Goal: Information Seeking & Learning: Learn about a topic

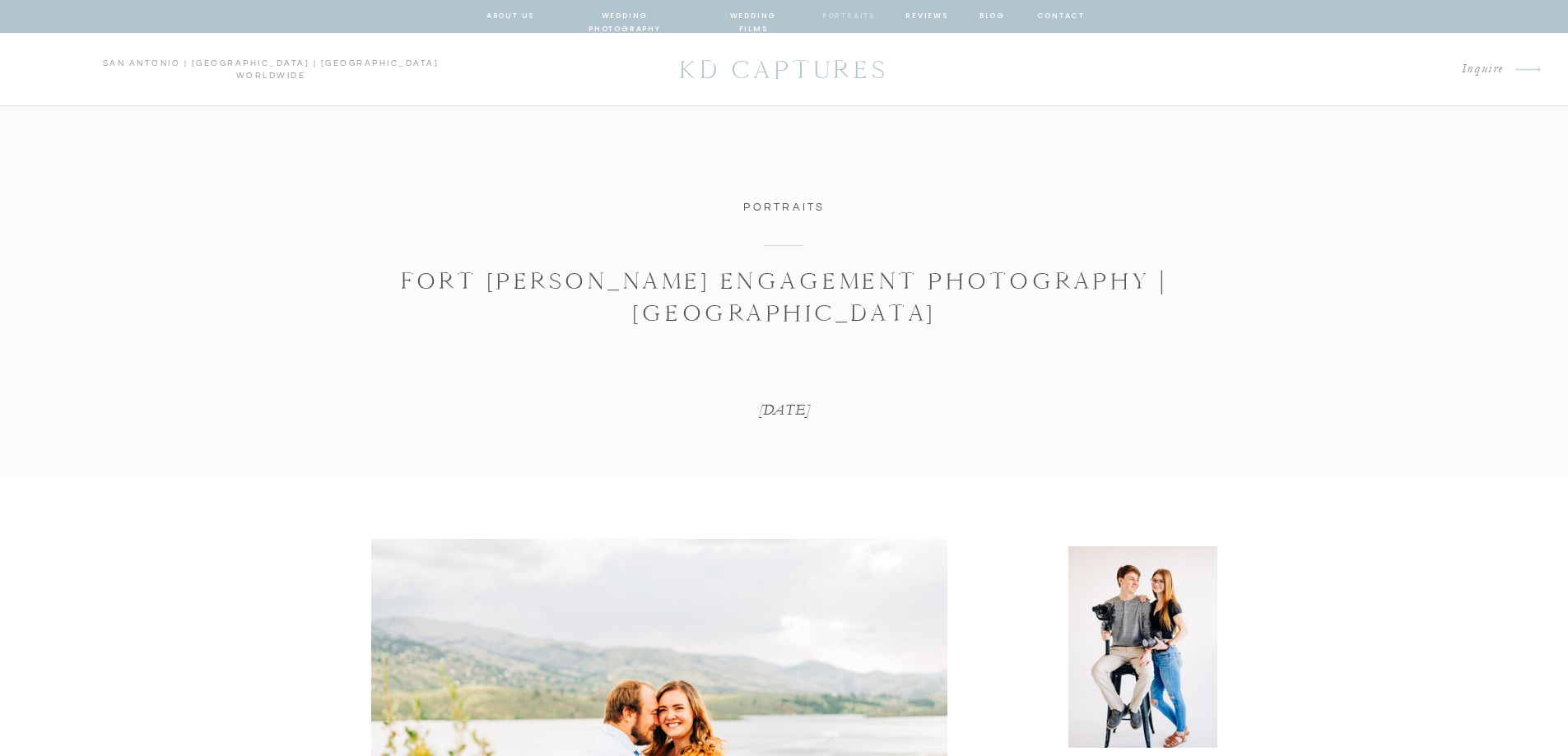
click at [841, 15] on nav "portraits" at bounding box center [849, 16] width 53 height 15
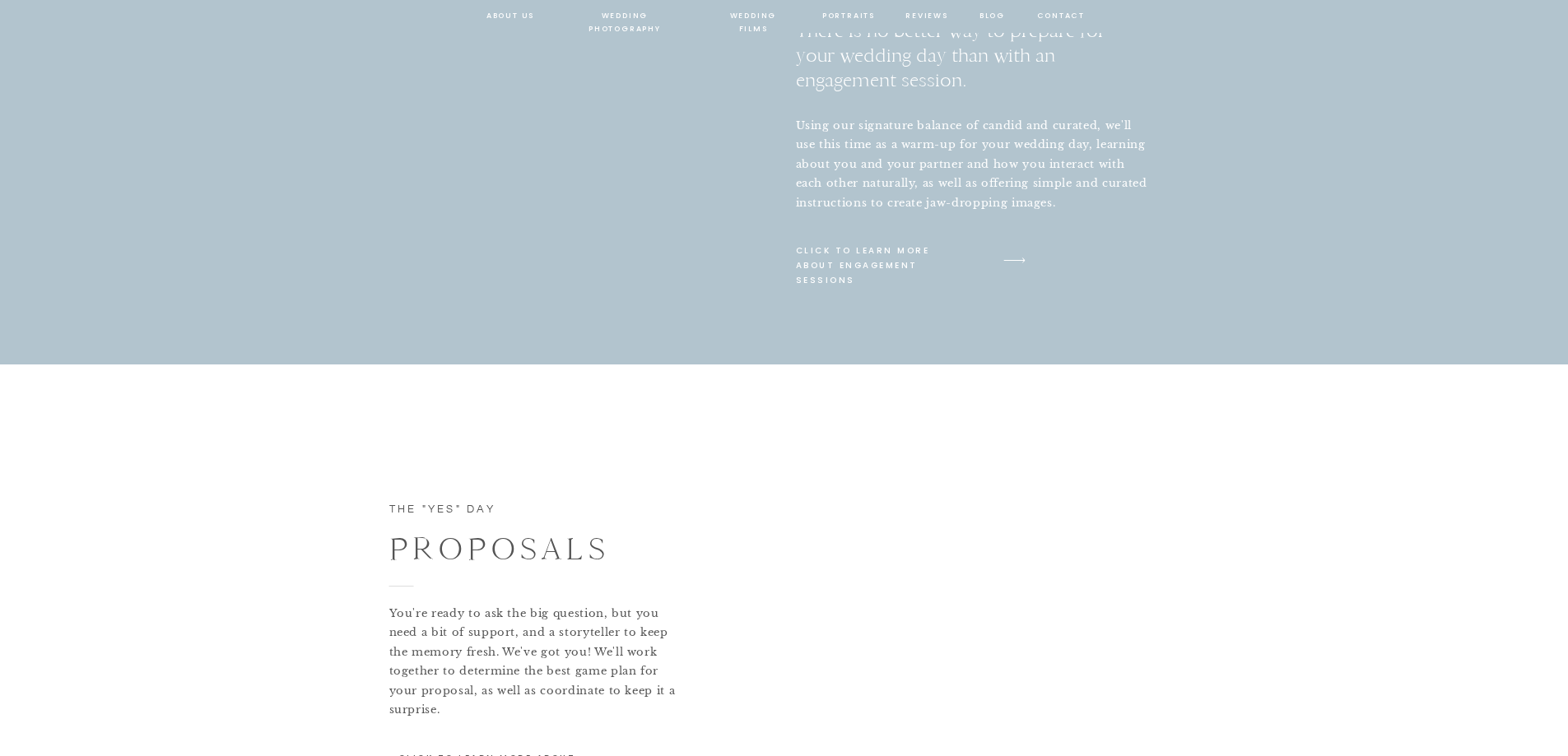
scroll to position [1070, 0]
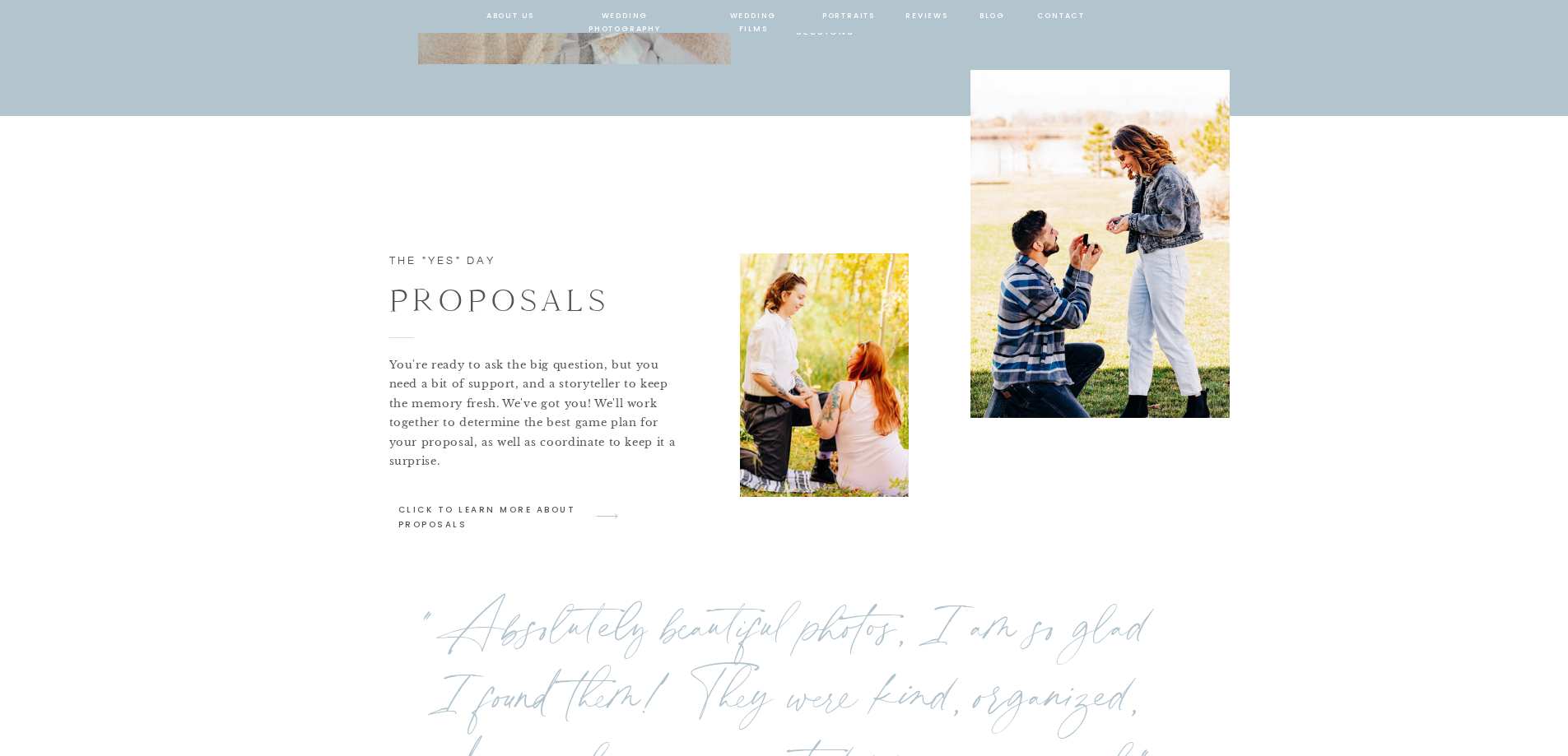
click at [569, 510] on p "click to learn more about proposals" at bounding box center [490, 516] width 184 height 27
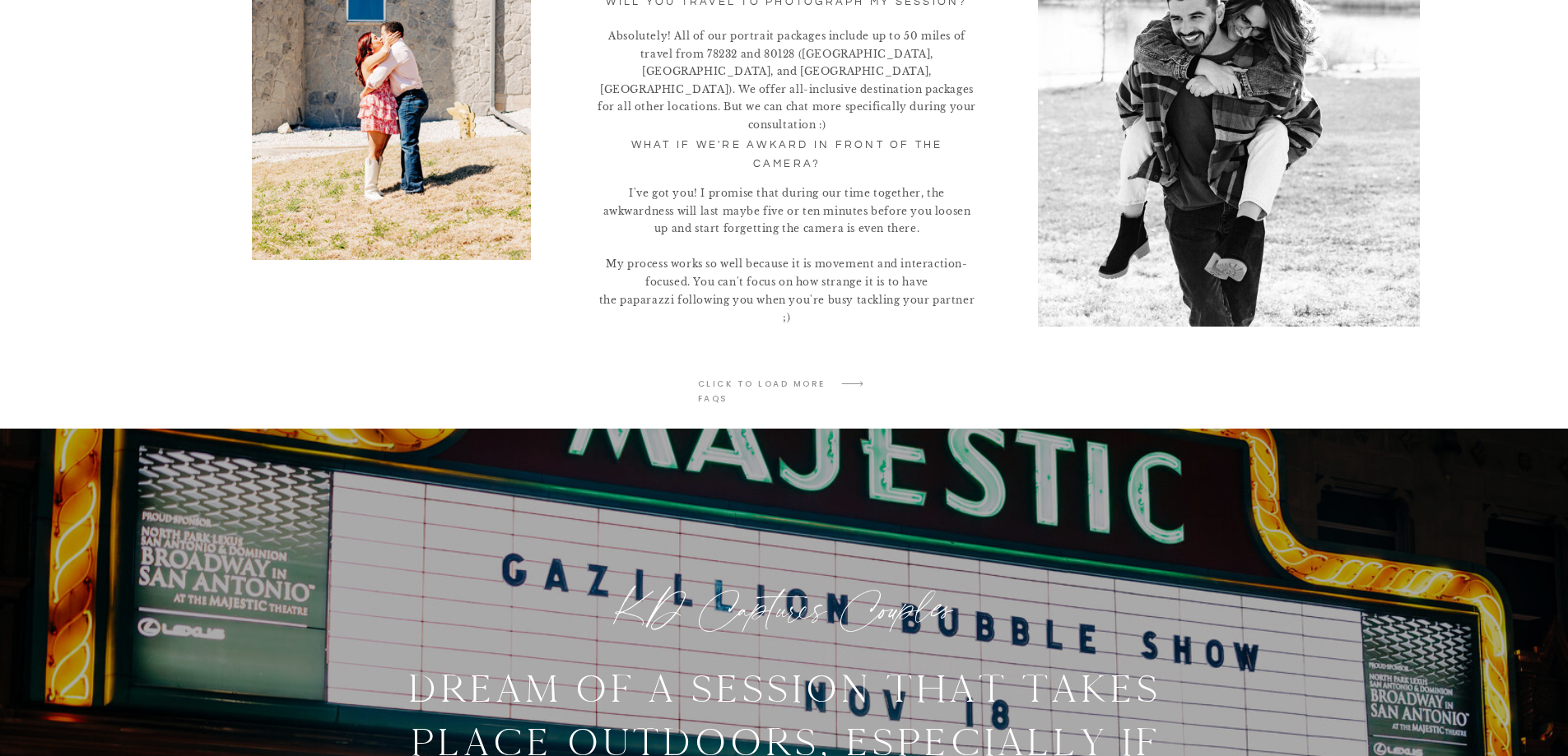
scroll to position [3128, 0]
